Goal: Transaction & Acquisition: Purchase product/service

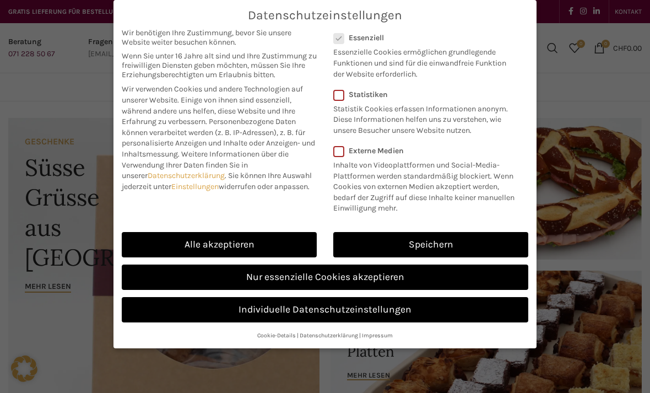
click at [275, 236] on link "Alle akzeptieren" at bounding box center [219, 244] width 195 height 25
checkbox input "true"
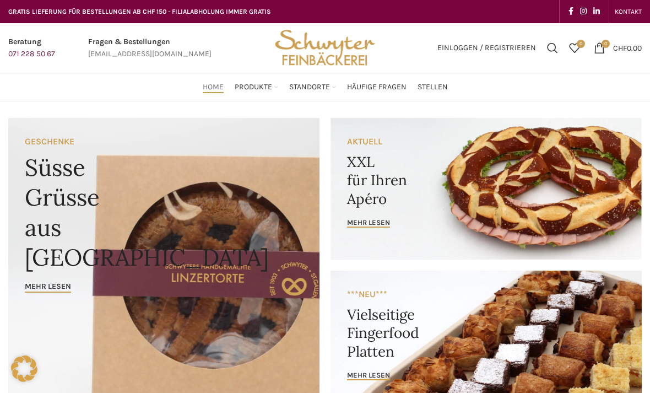
click at [380, 185] on link "Warme & Kalte Häppchen" at bounding box center [369, 194] width 94 height 19
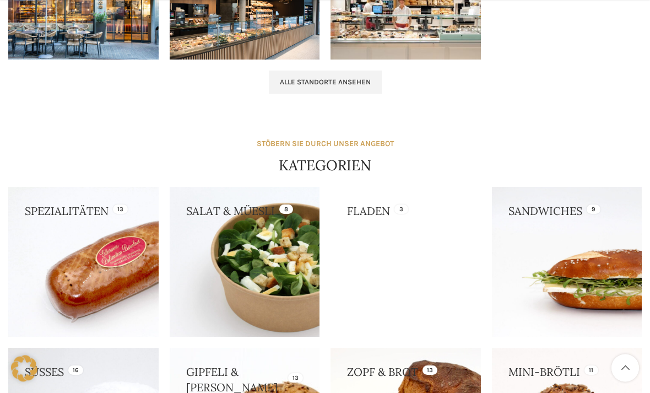
scroll to position [845, 0]
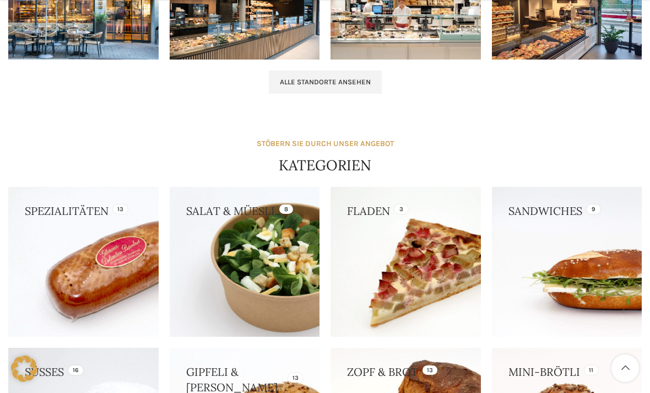
click at [284, 294] on link at bounding box center [245, 262] width 150 height 150
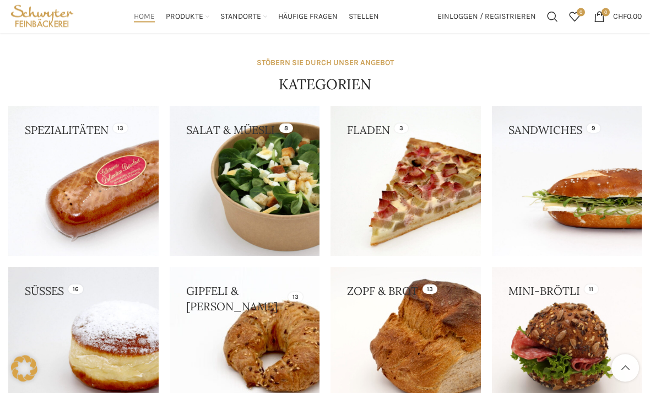
scroll to position [925, 0]
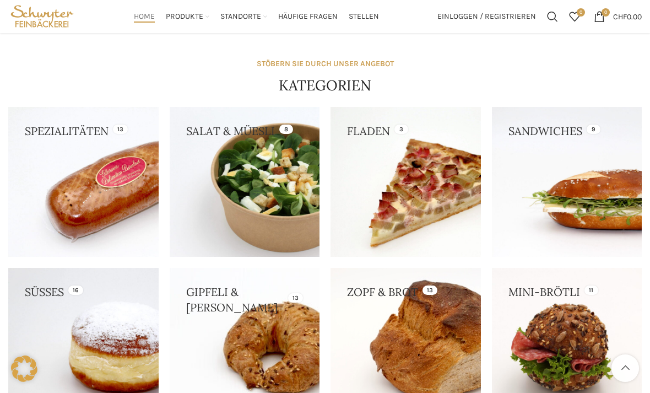
click at [124, 352] on link at bounding box center [83, 343] width 150 height 150
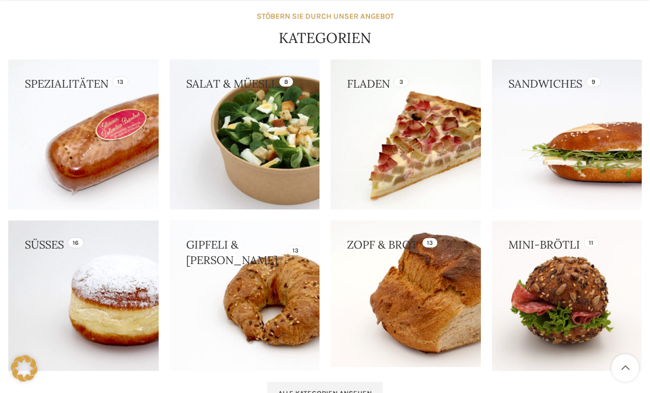
scroll to position [972, 0]
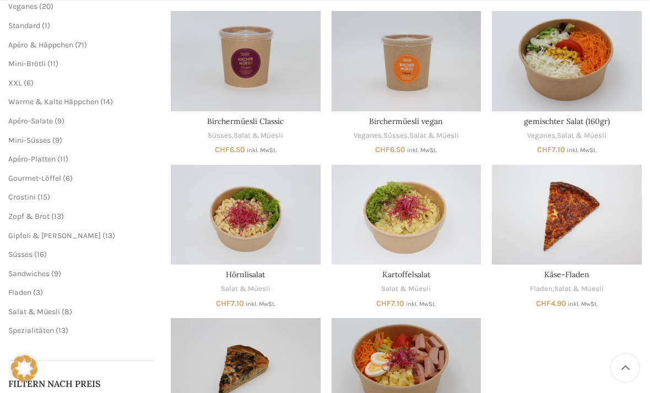
scroll to position [192, 0]
click at [415, 198] on img "Kartoffelsalat" at bounding box center [406, 215] width 150 height 100
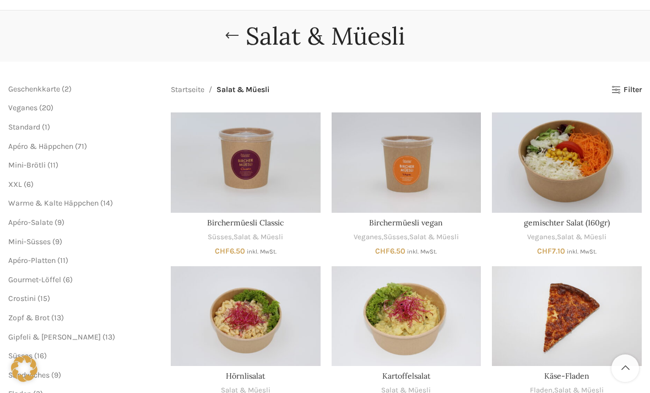
scroll to position [91, 0]
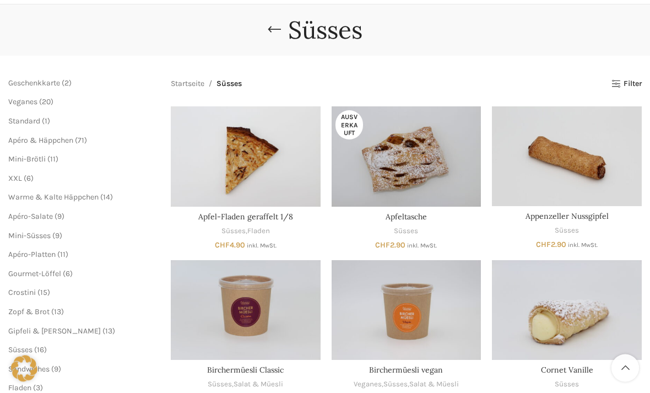
scroll to position [97, 0]
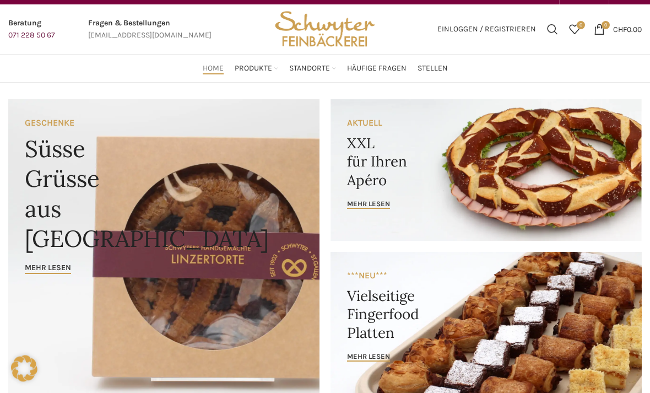
scroll to position [19, 0]
click at [140, 333] on link "Banner link" at bounding box center [163, 252] width 311 height 306
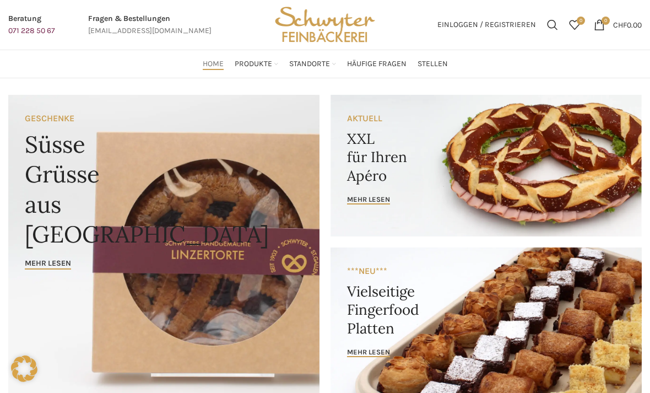
scroll to position [23, 0]
